Goal: Transaction & Acquisition: Purchase product/service

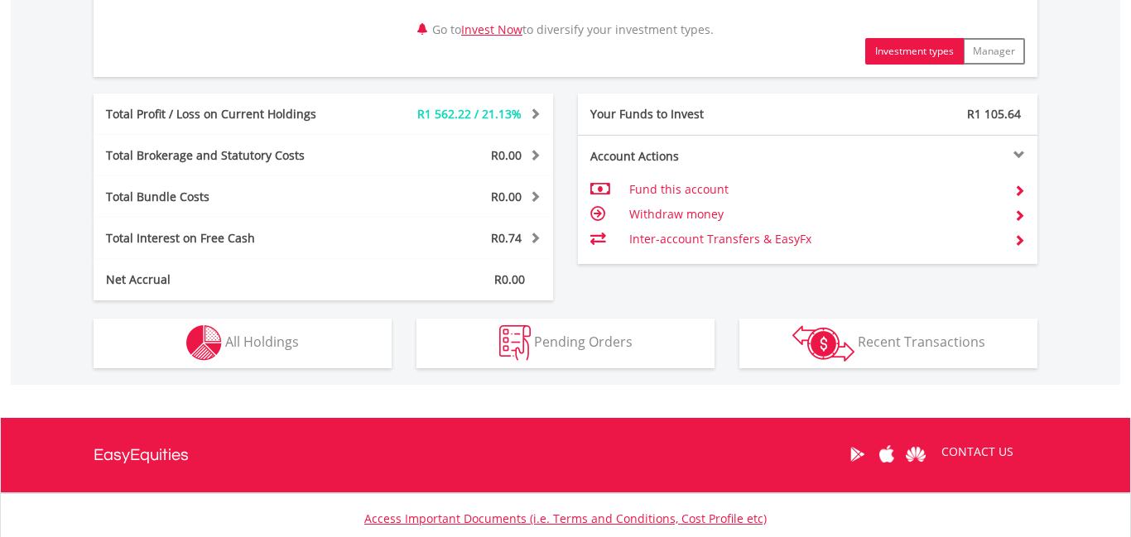
scroll to position [849, 0]
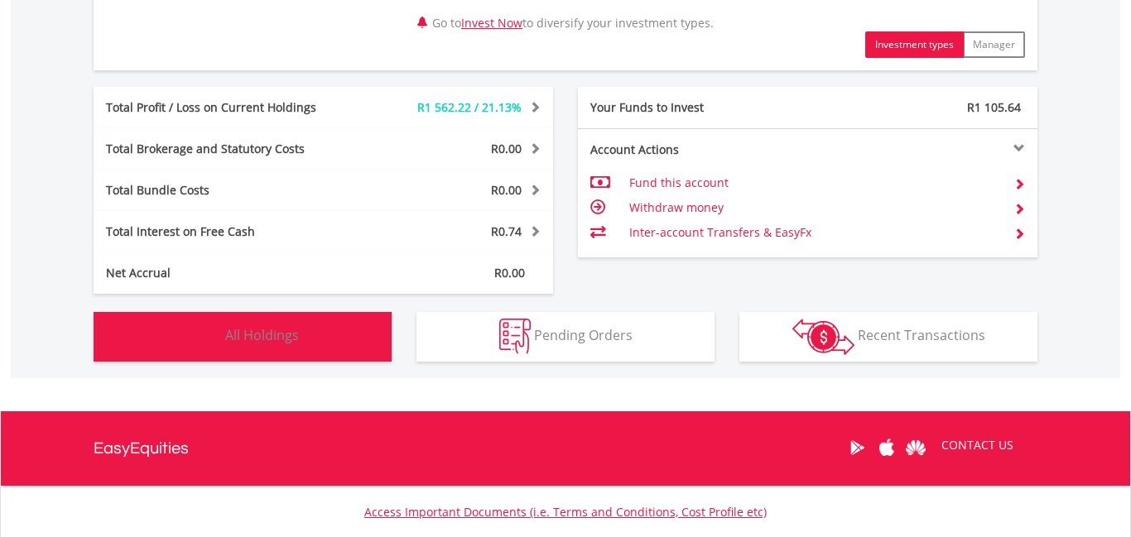
click at [291, 345] on button "Holdings All Holdings" at bounding box center [243, 337] width 298 height 50
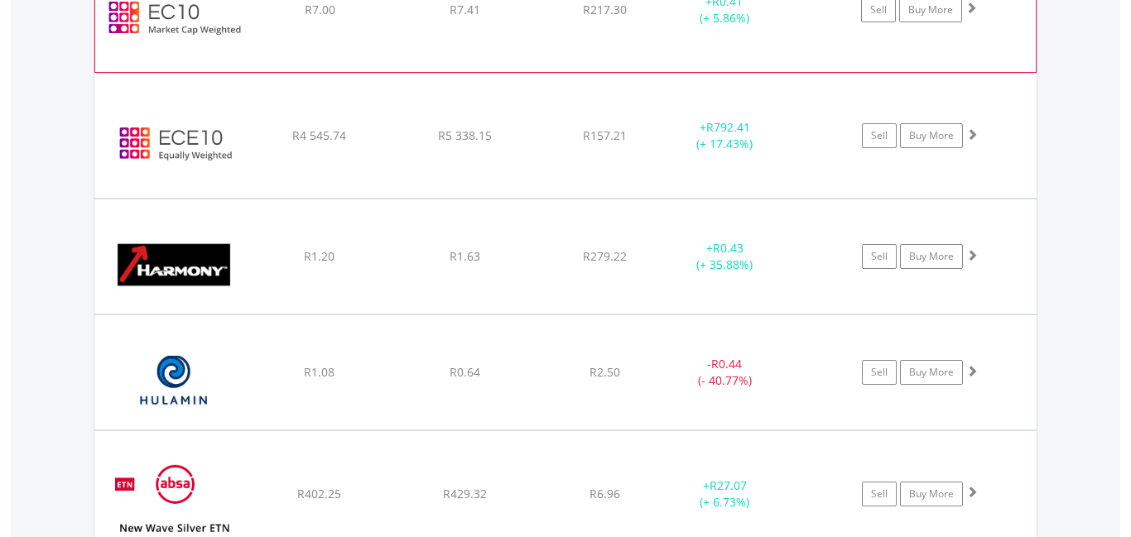
scroll to position [1590, 0]
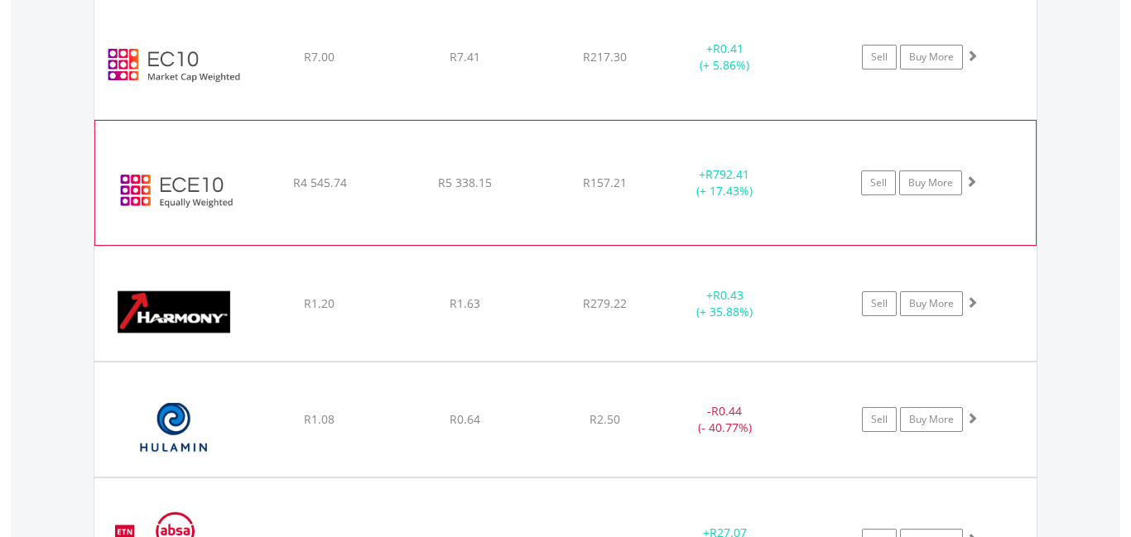
click at [170, 194] on img at bounding box center [174, 191] width 142 height 99
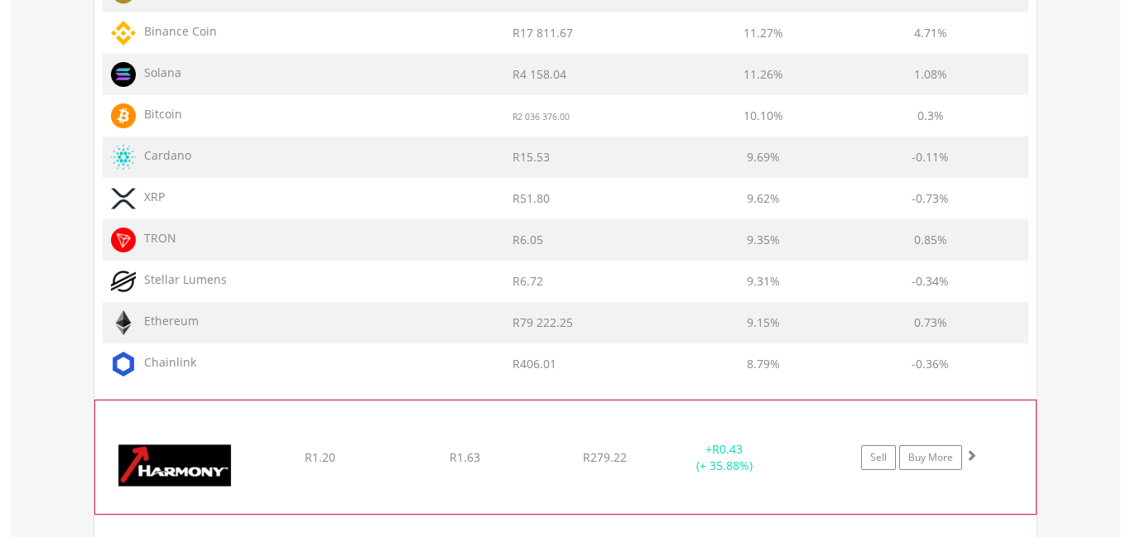
scroll to position [2298, 0]
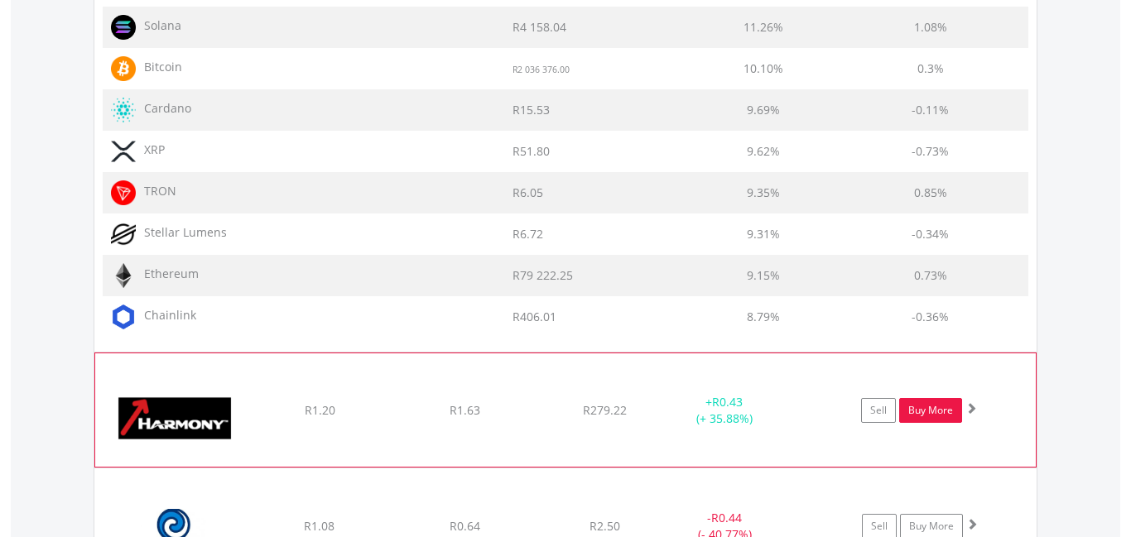
click at [914, 413] on link "Buy More" at bounding box center [930, 410] width 63 height 25
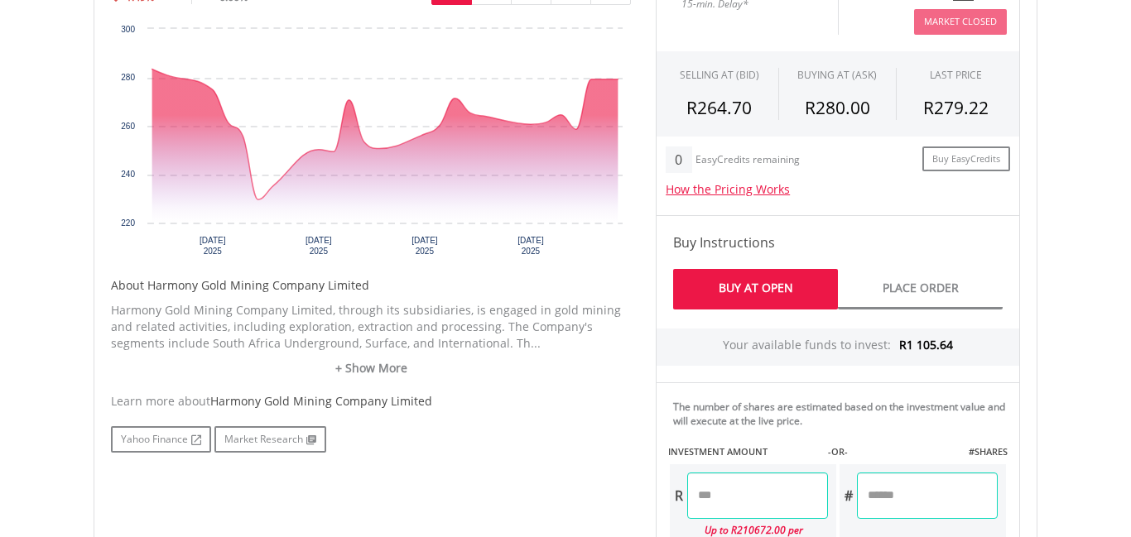
scroll to position [613, 0]
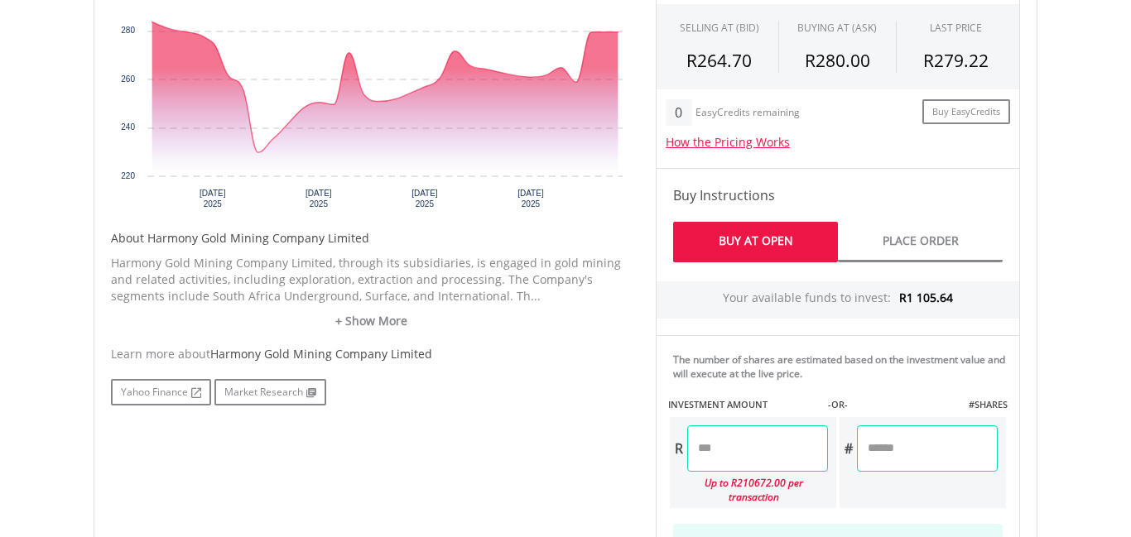
click at [725, 454] on input "number" at bounding box center [757, 448] width 141 height 46
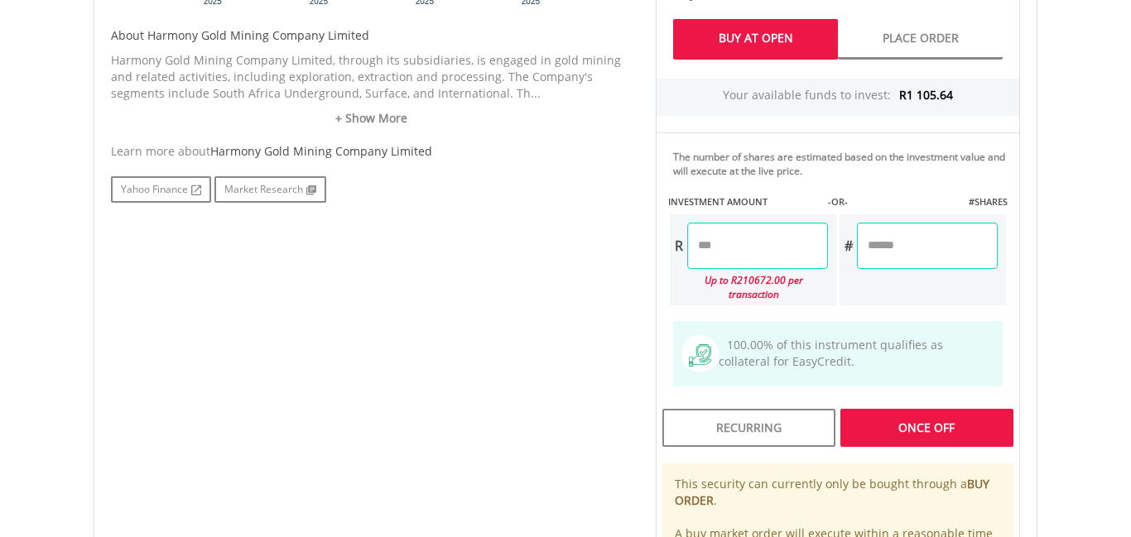
scroll to position [833, 0]
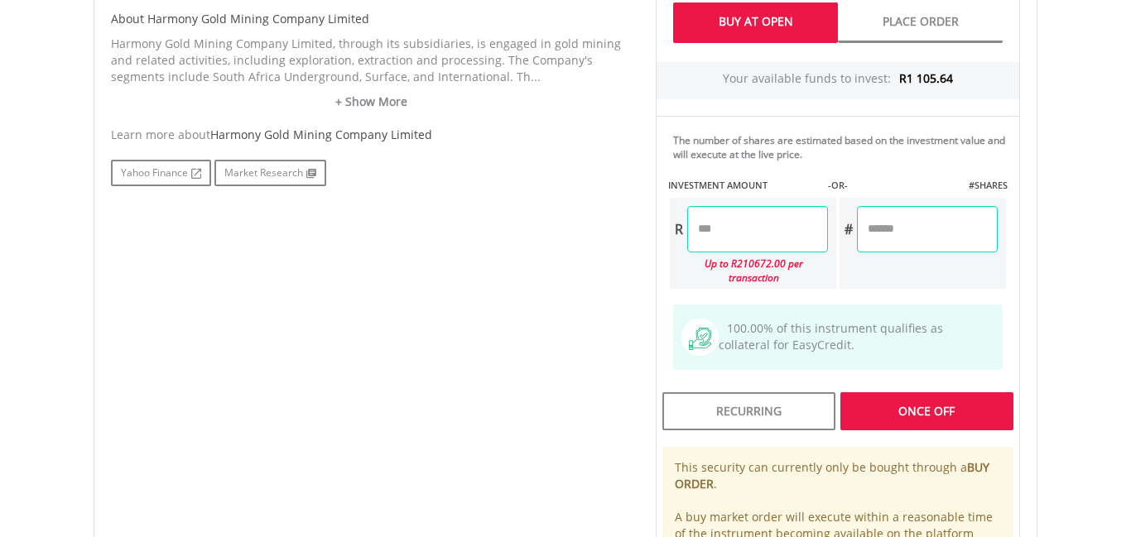
type input "*"
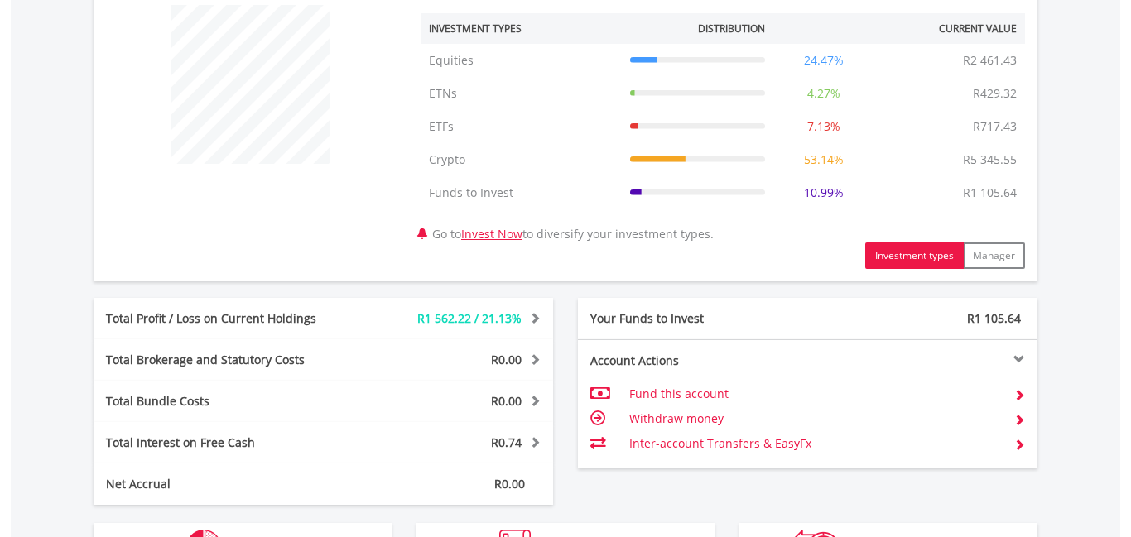
scroll to position [159, 315]
click at [1017, 358] on div at bounding box center [923, 359] width 230 height 12
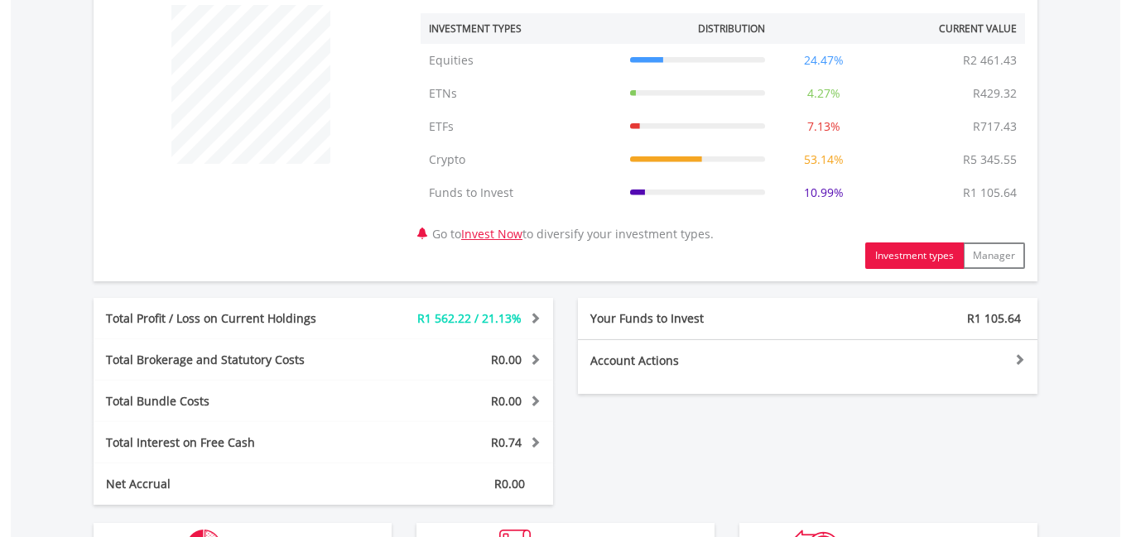
scroll to position [963, 0]
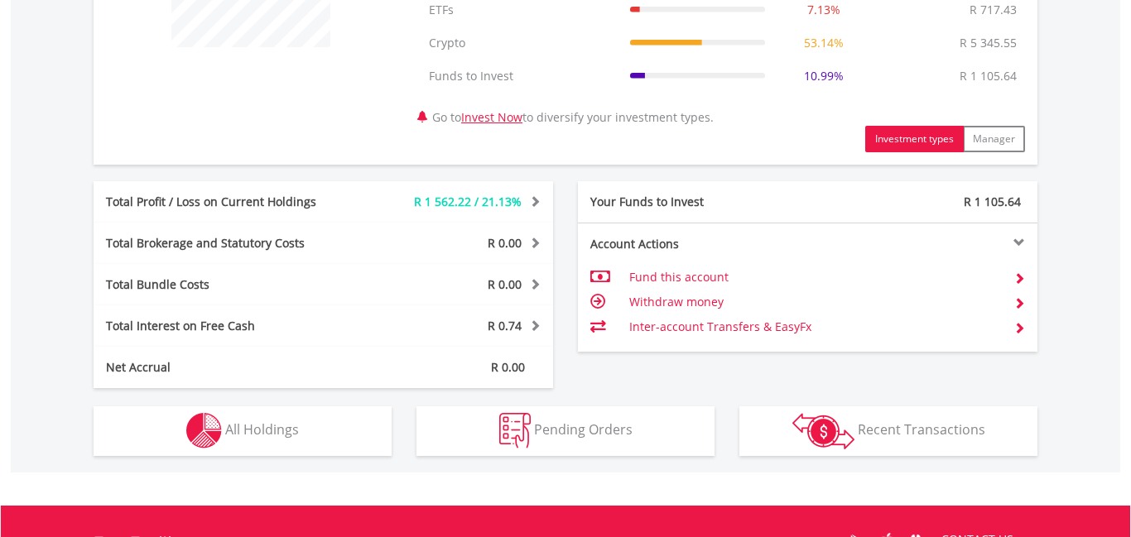
scroll to position [802, 0]
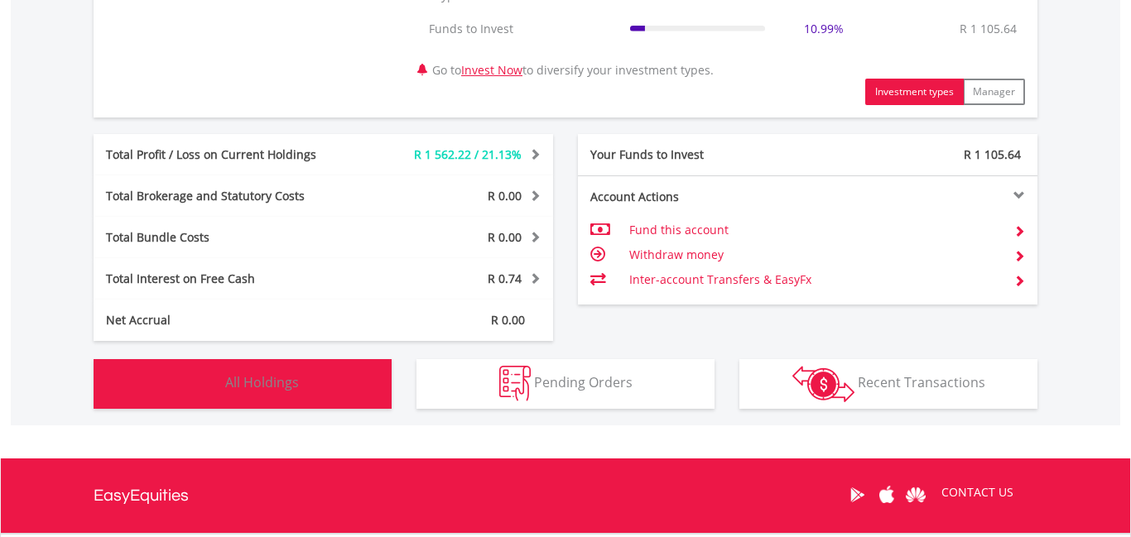
click at [271, 387] on span "All Holdings" at bounding box center [262, 382] width 74 height 18
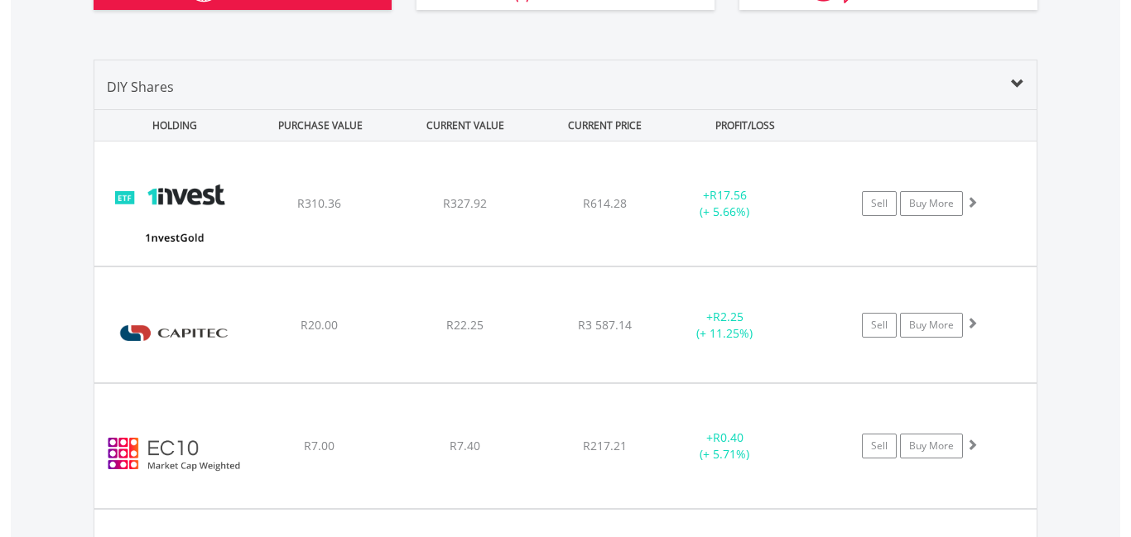
scroll to position [1165, 0]
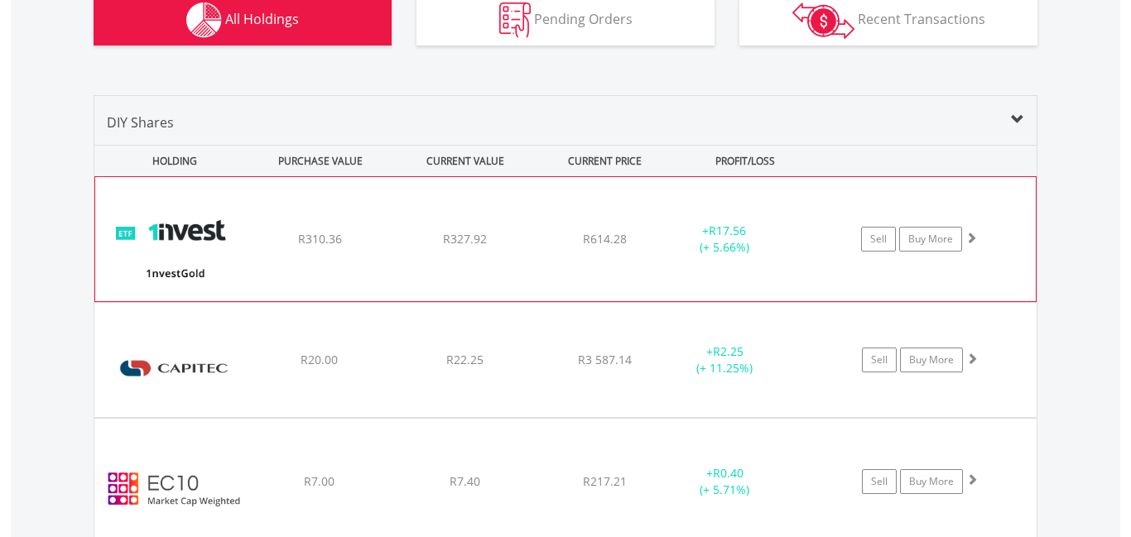
click at [180, 262] on img at bounding box center [174, 247] width 142 height 99
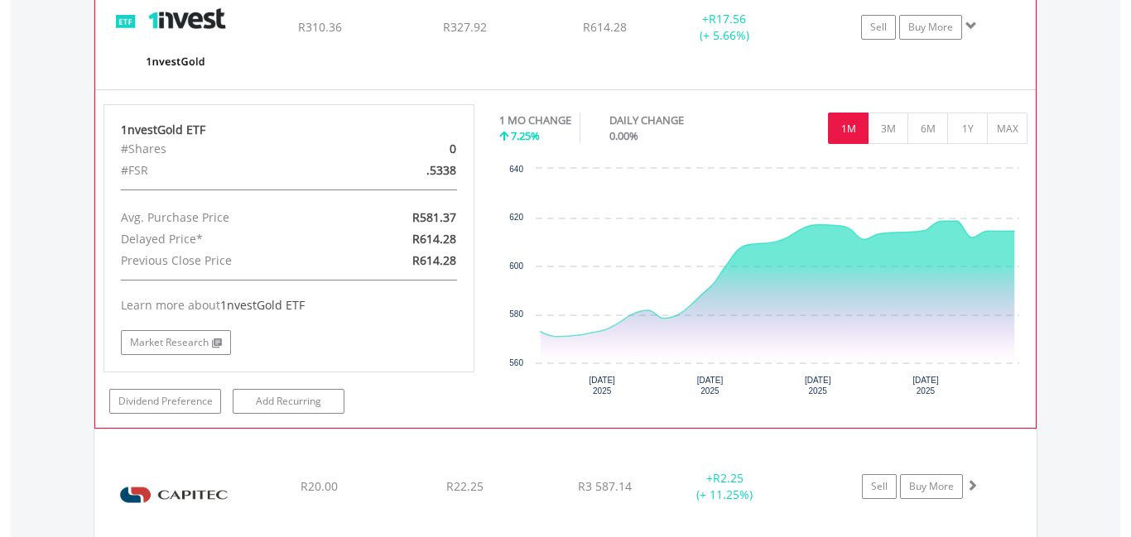
scroll to position [1401, 0]
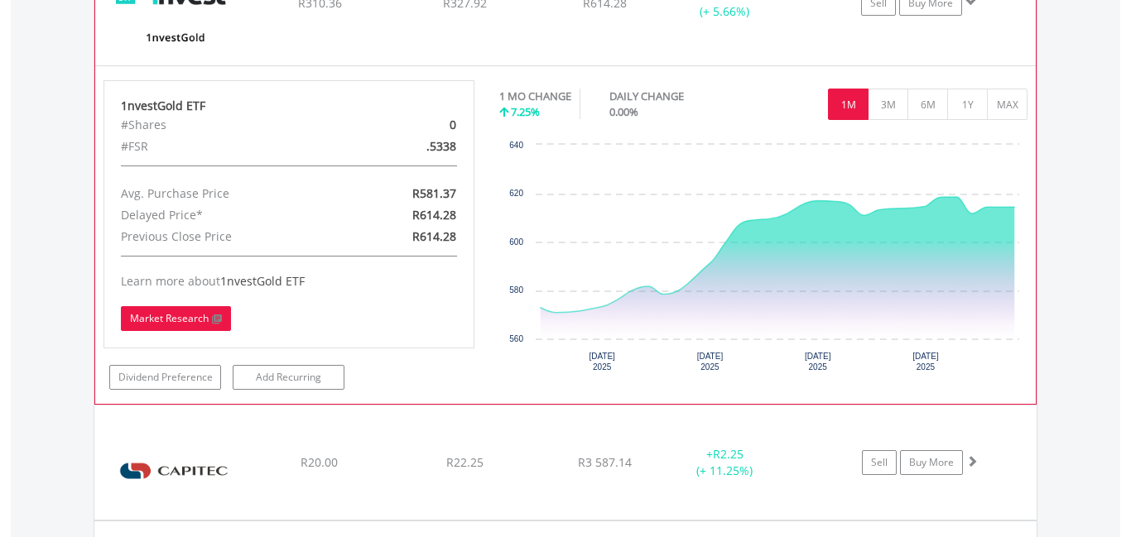
click at [169, 319] on link "Market Research" at bounding box center [176, 318] width 110 height 25
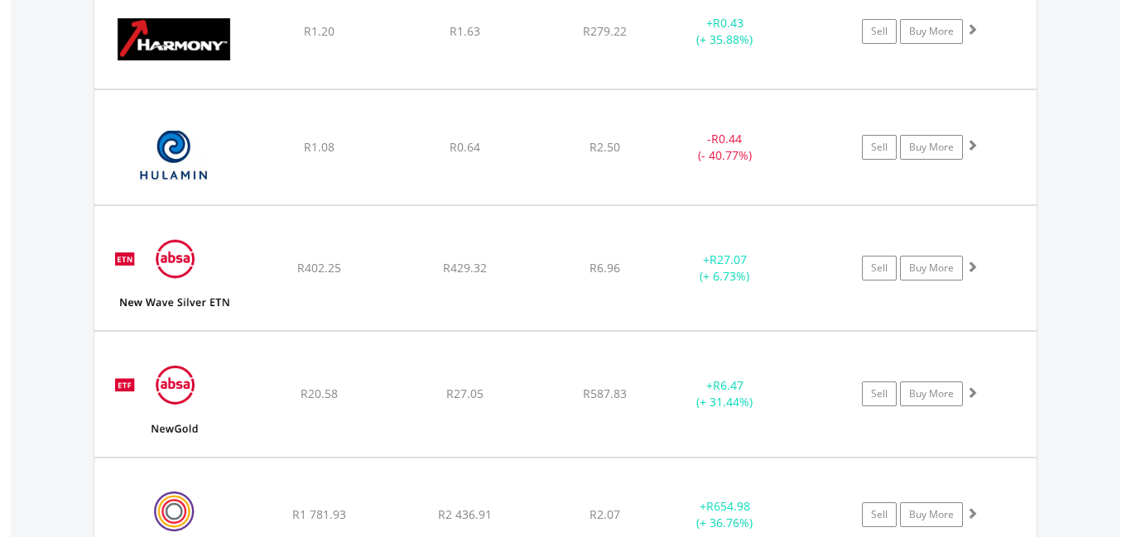
scroll to position [2188, 0]
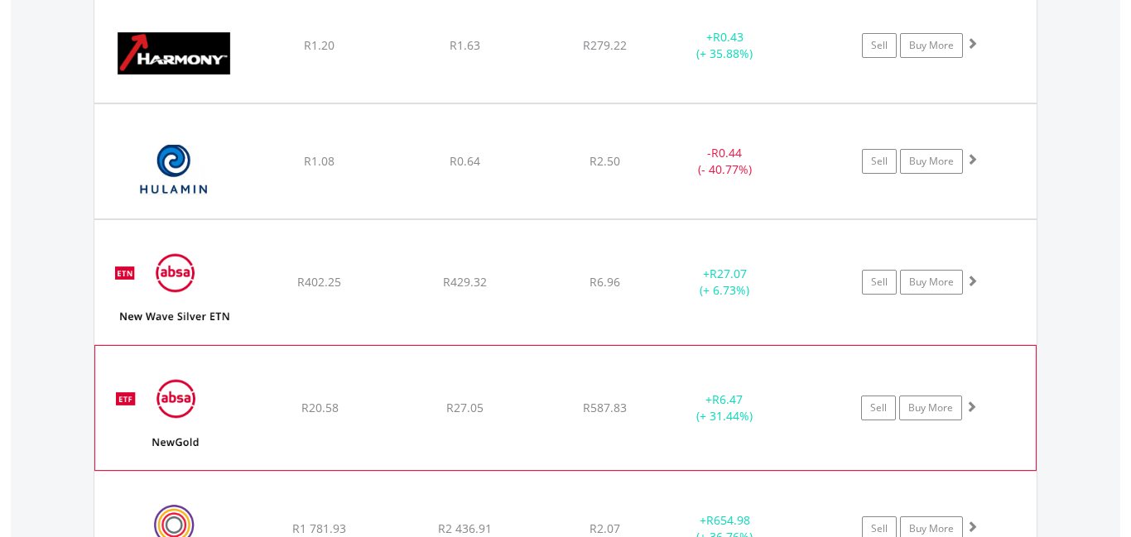
click at [185, 419] on img at bounding box center [174, 416] width 142 height 99
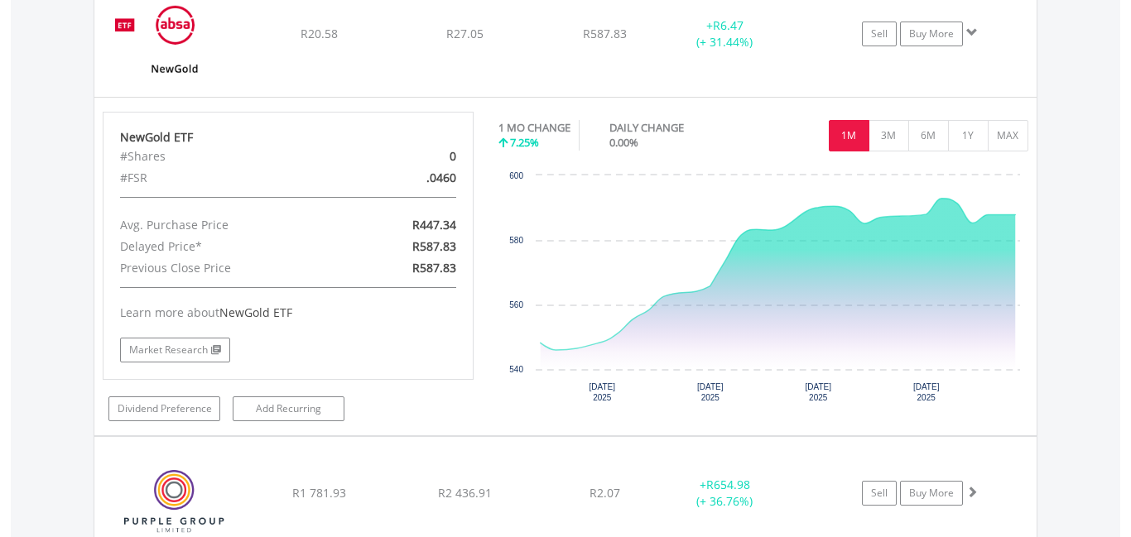
scroll to position [2448, 0]
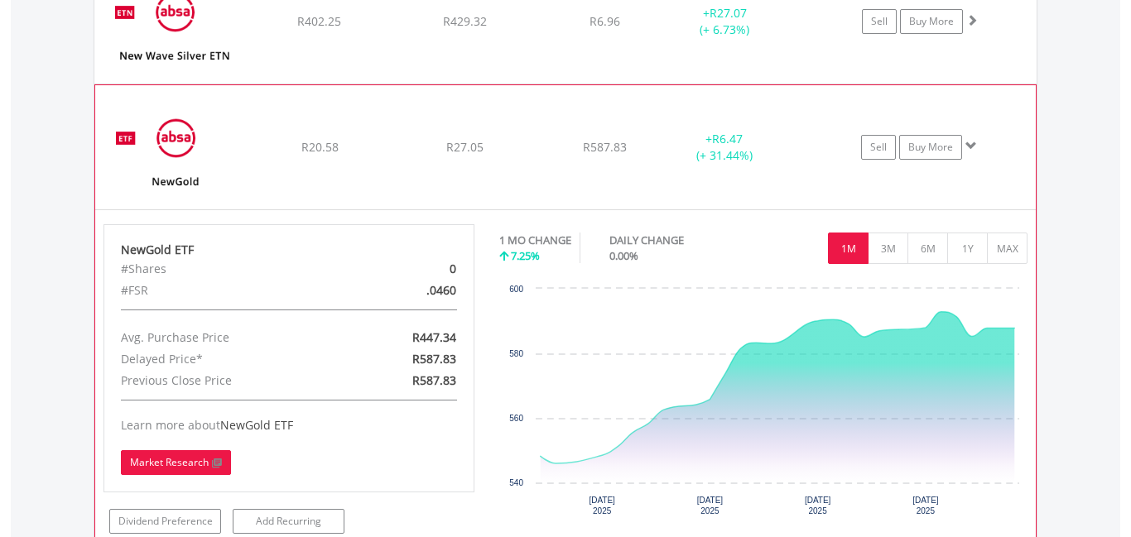
click at [156, 464] on link "Market Research" at bounding box center [176, 462] width 110 height 25
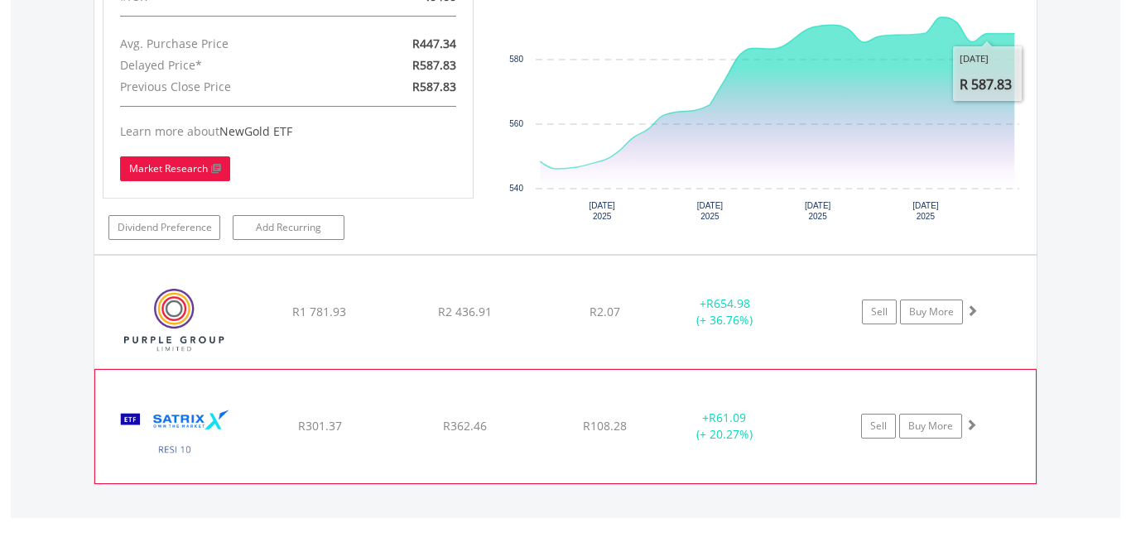
scroll to position [2744, 0]
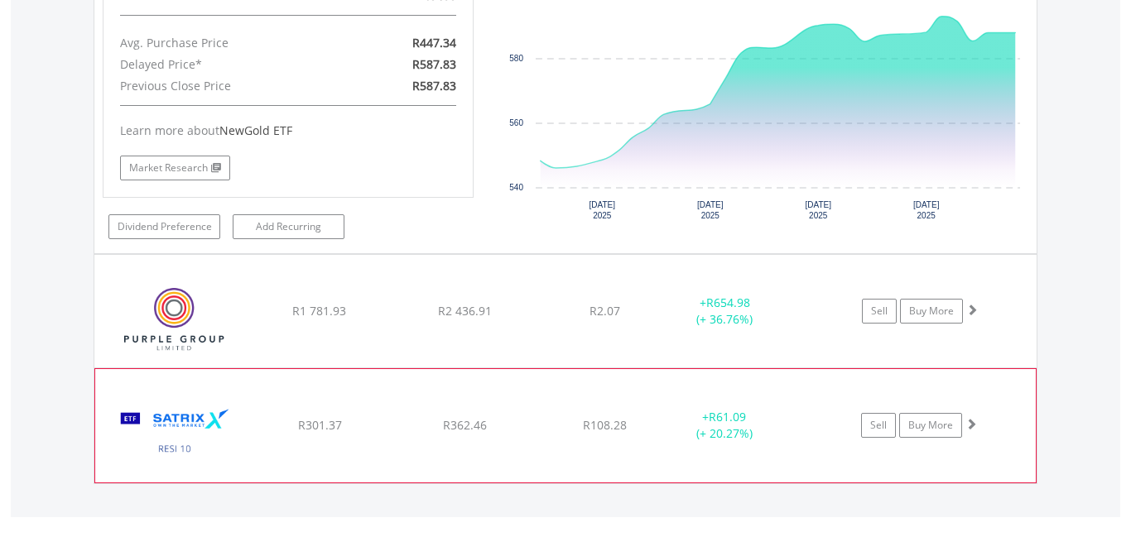
click at [221, 444] on img at bounding box center [174, 434] width 142 height 88
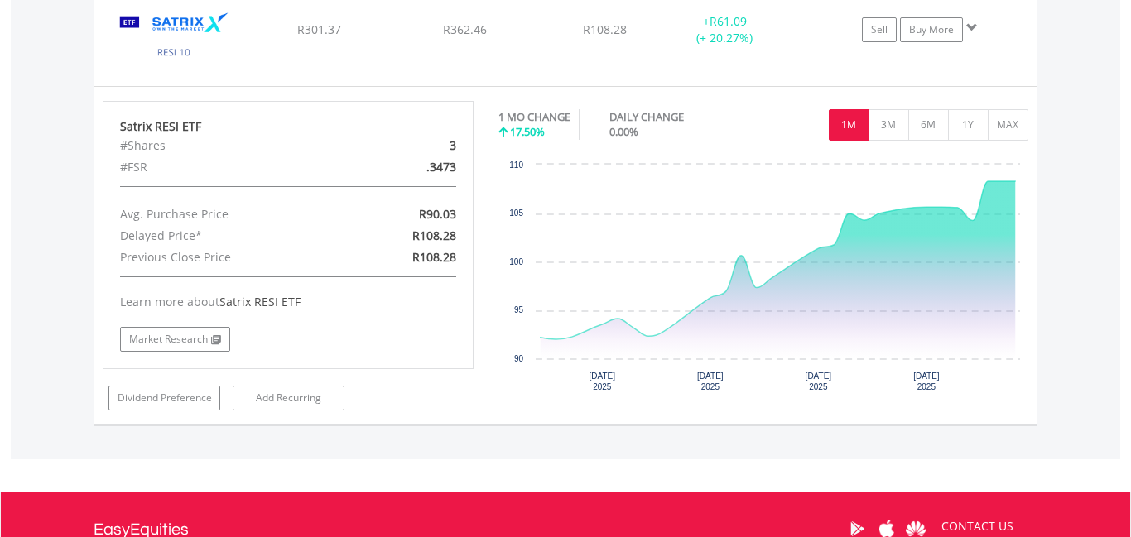
scroll to position [3117, 0]
